Goal: Use online tool/utility: Utilize a website feature to perform a specific function

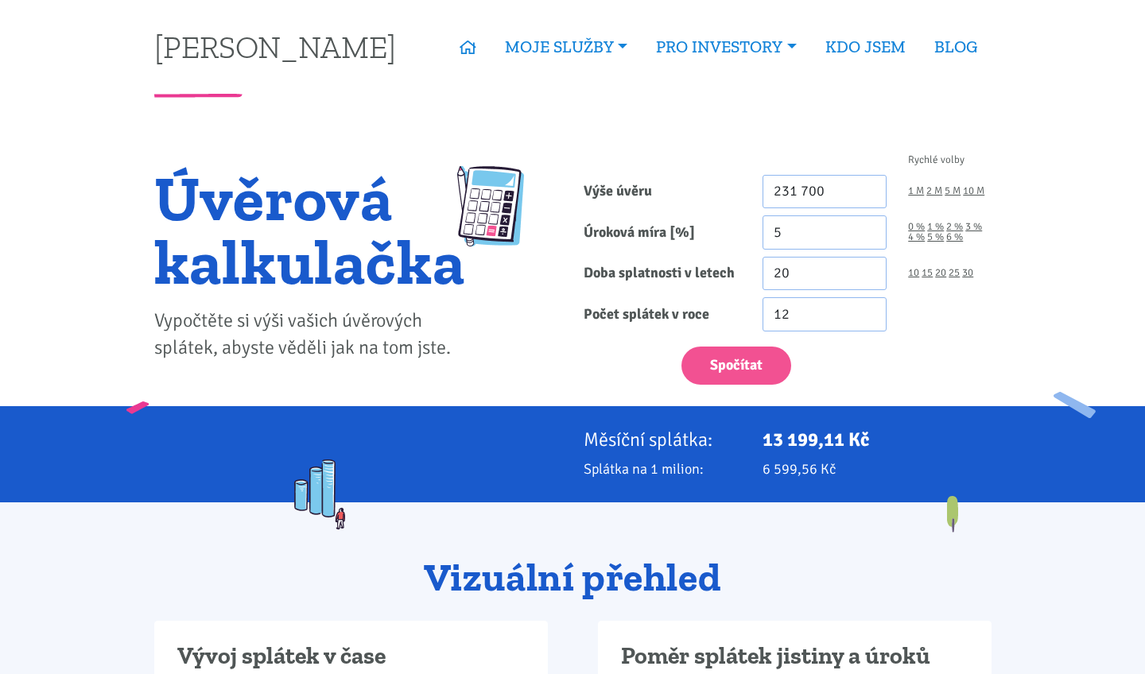
type input "2 317 000"
click at [800, 228] on input "5" at bounding box center [825, 232] width 125 height 34
type input "4.99"
click at [724, 240] on label "Úroková míra [%]" at bounding box center [661, 232] width 179 height 34
click at [763, 240] on input "4.99" at bounding box center [825, 232] width 125 height 34
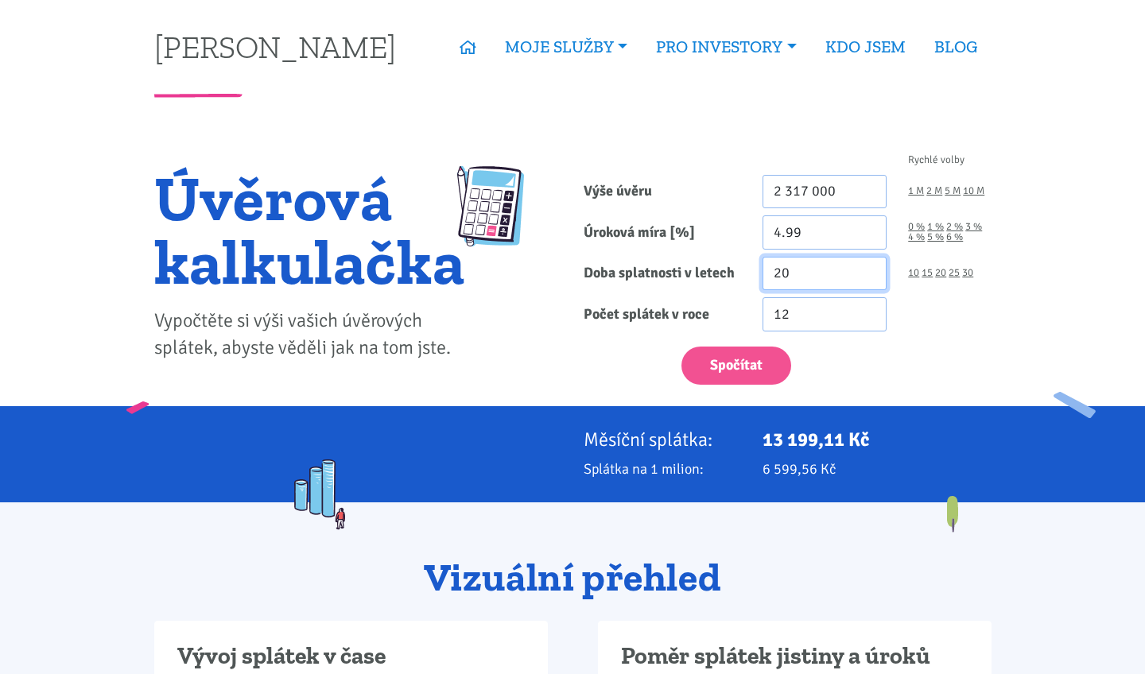
click at [794, 282] on input "20" at bounding box center [825, 274] width 125 height 34
type input "30"
click at [749, 351] on button "Spočítat" at bounding box center [736, 366] width 110 height 39
type input "2317000"
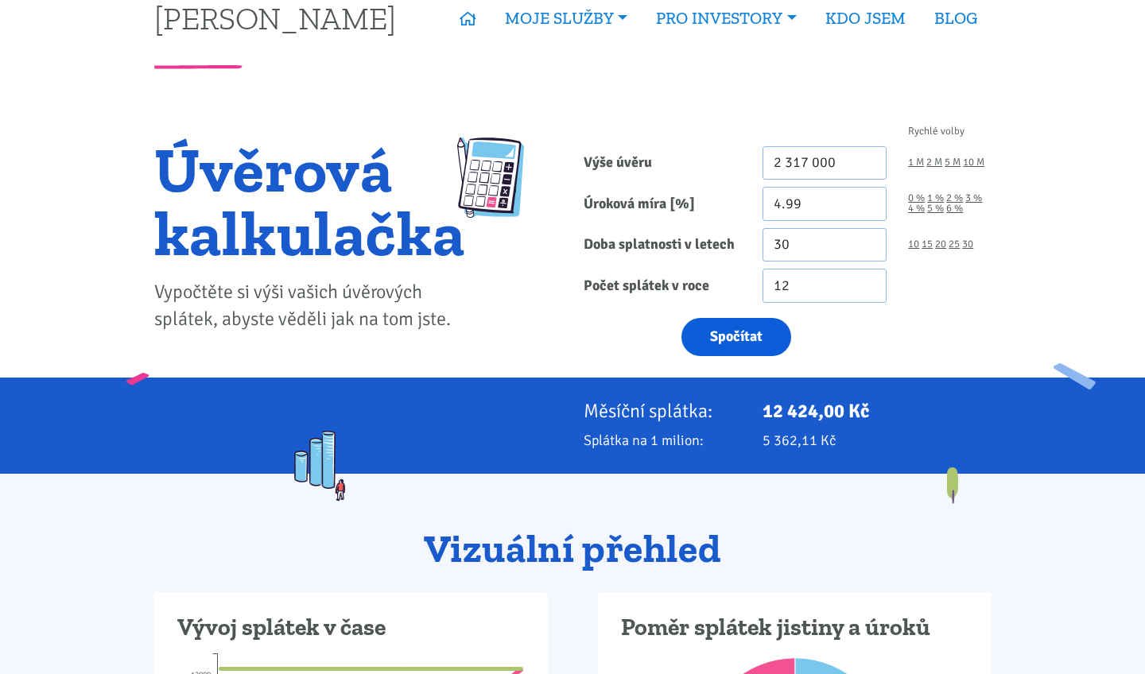
scroll to position [42, 0]
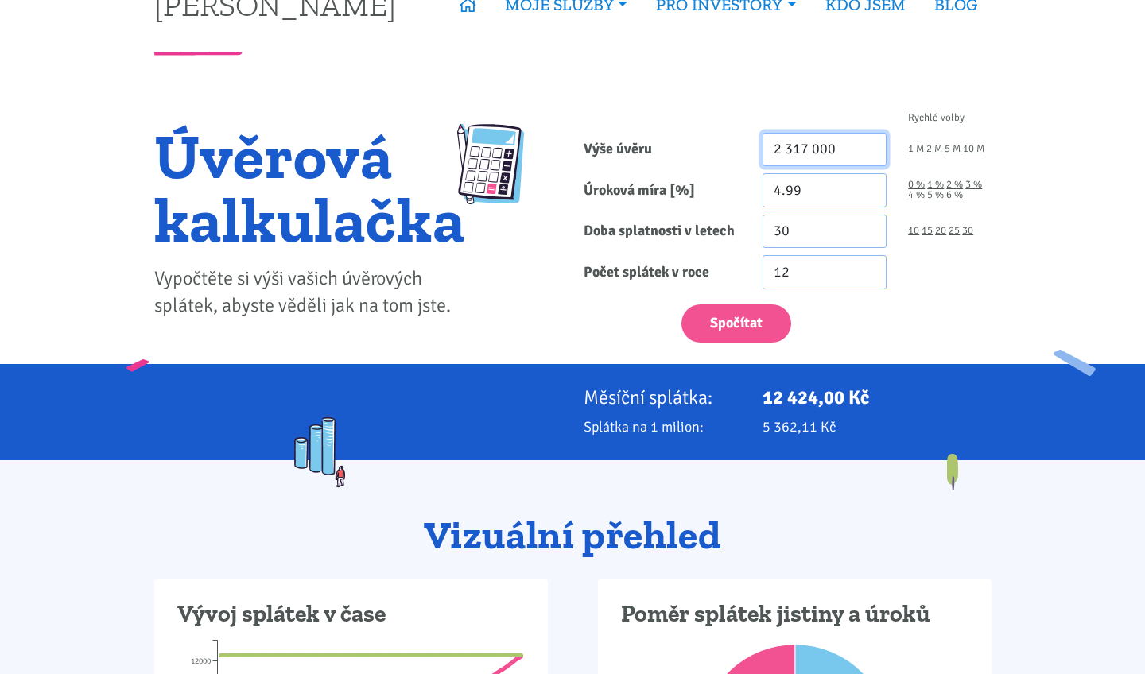
click at [788, 140] on input "2 317 000" at bounding box center [825, 150] width 125 height 34
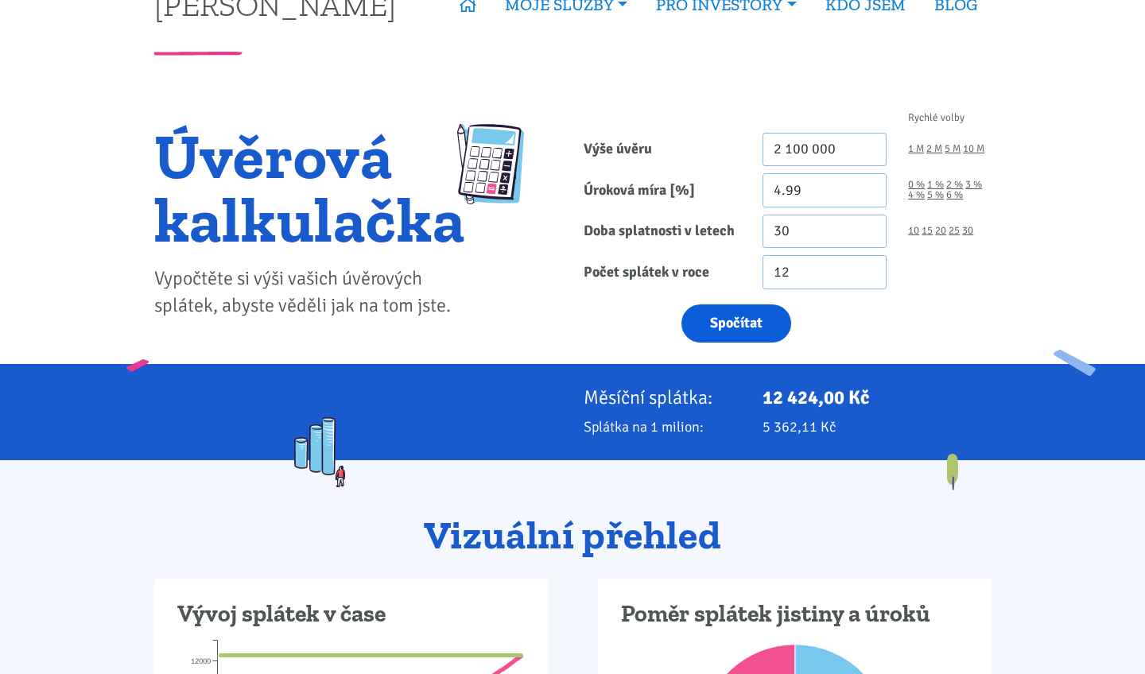
click at [768, 325] on button "Spočítat" at bounding box center [736, 324] width 110 height 39
type input "2100000"
